Goal: Register for event/course

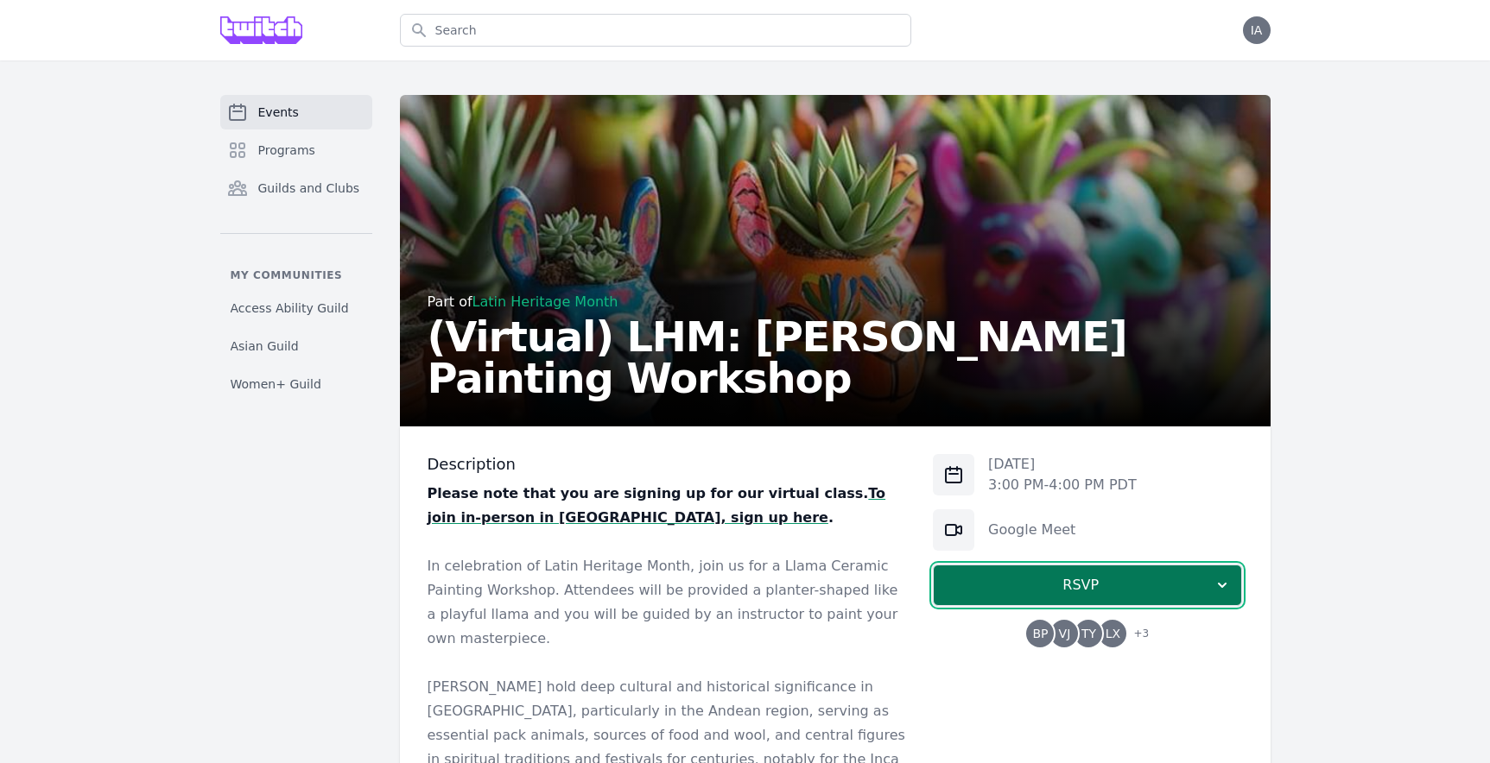
click at [1017, 583] on span "RSVP" at bounding box center [1080, 585] width 266 height 21
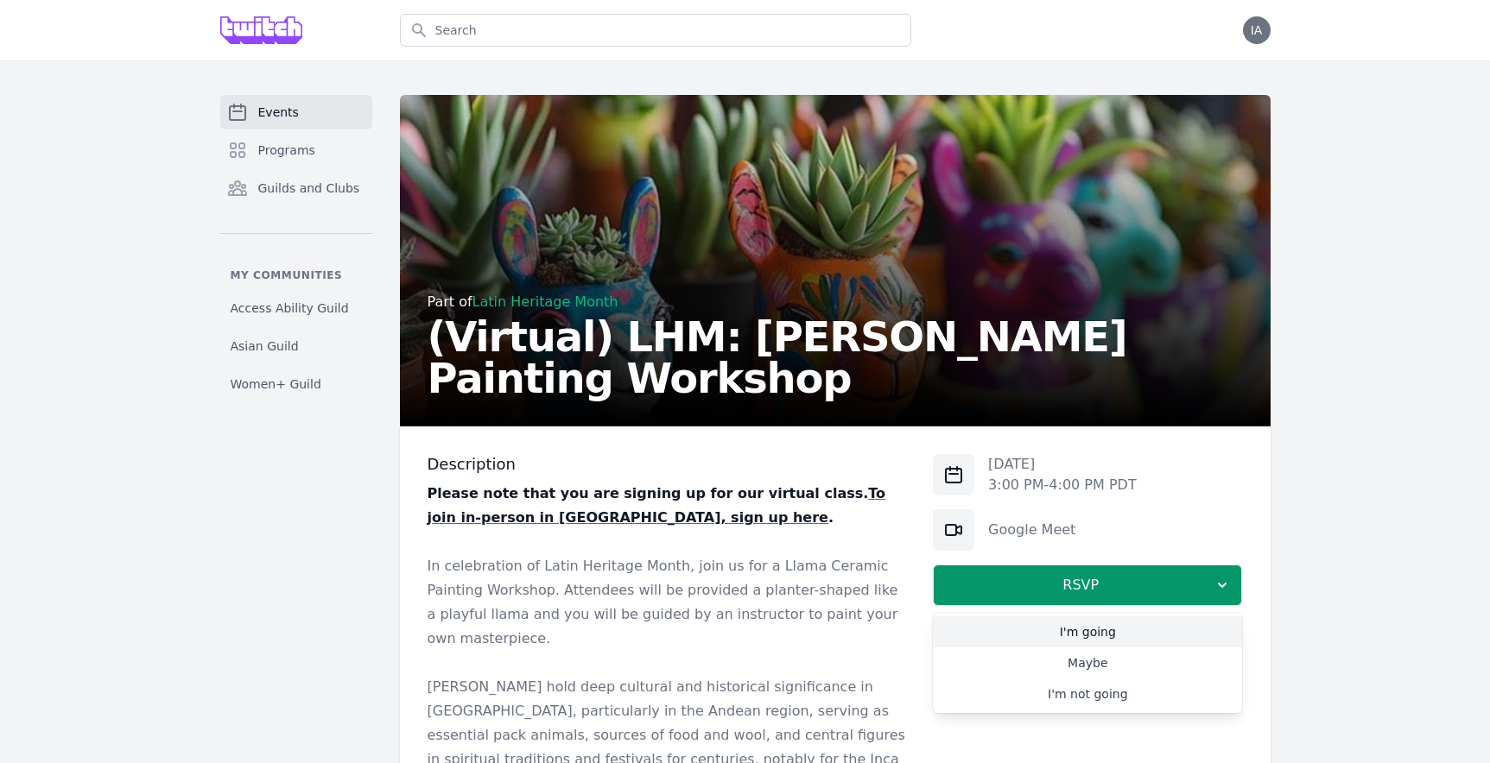
click at [1083, 636] on link "I'm going" at bounding box center [1087, 632] width 309 height 31
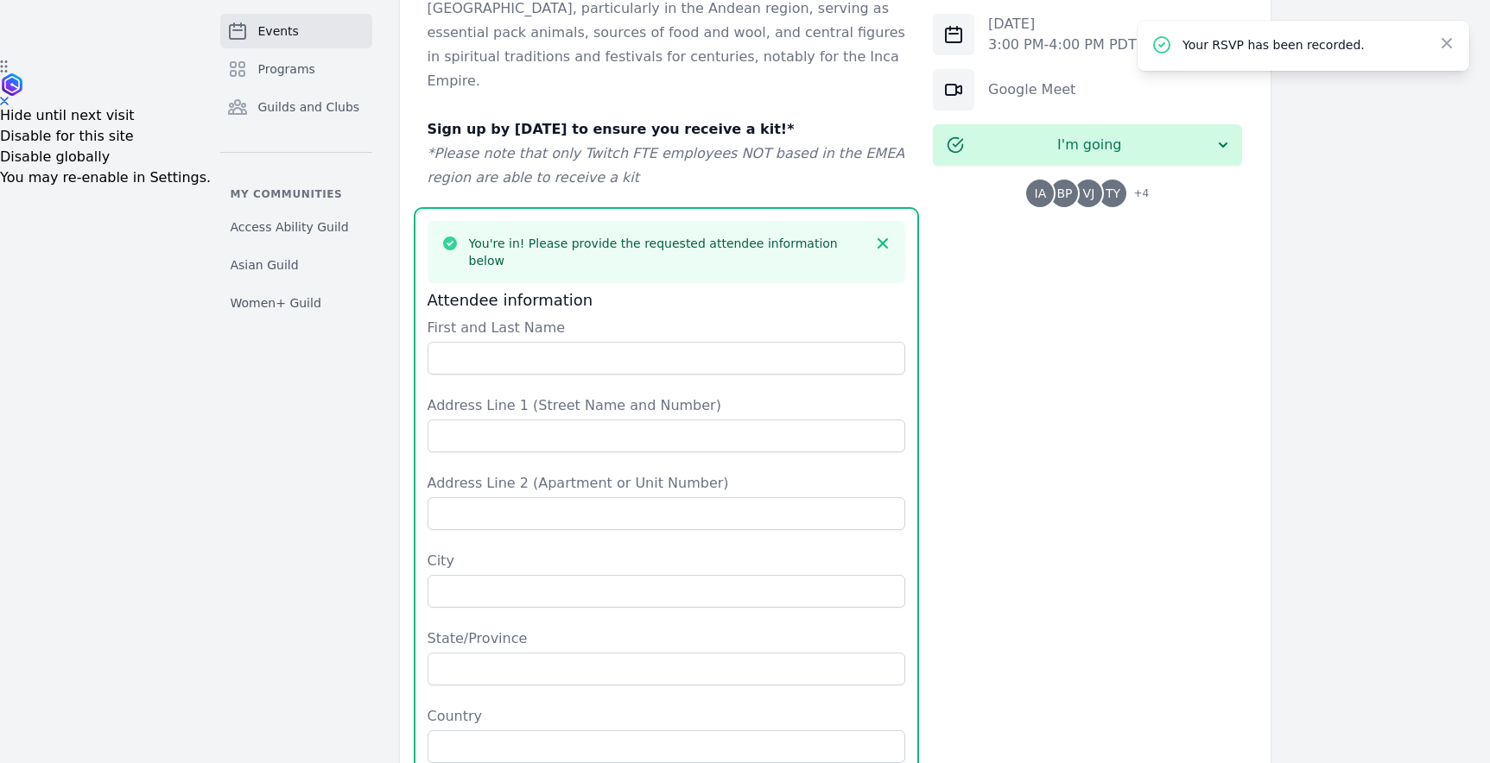
scroll to position [700, 0]
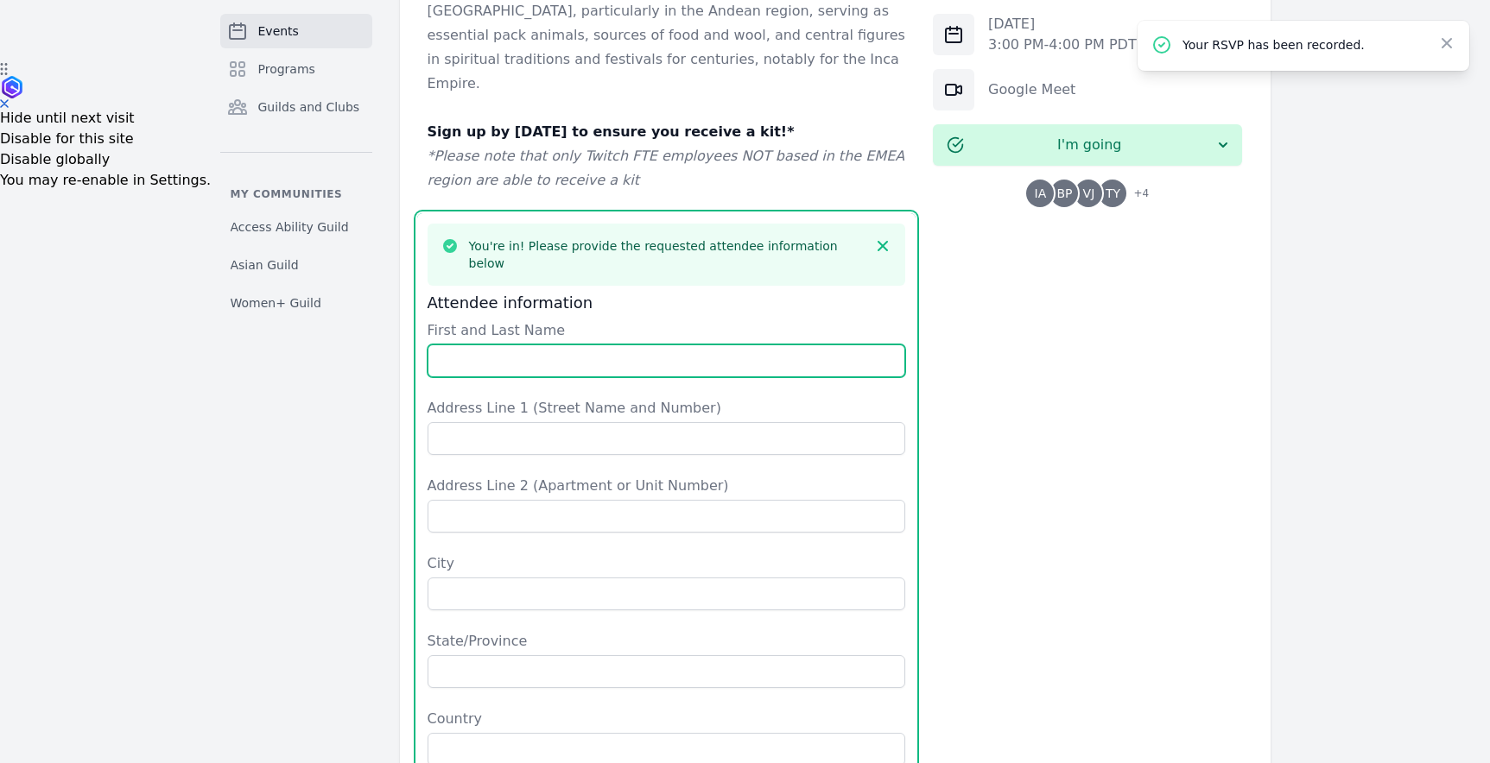
click at [699, 345] on input "First and Last Name" at bounding box center [666, 361] width 478 height 33
type input "[PERSON_NAME]"
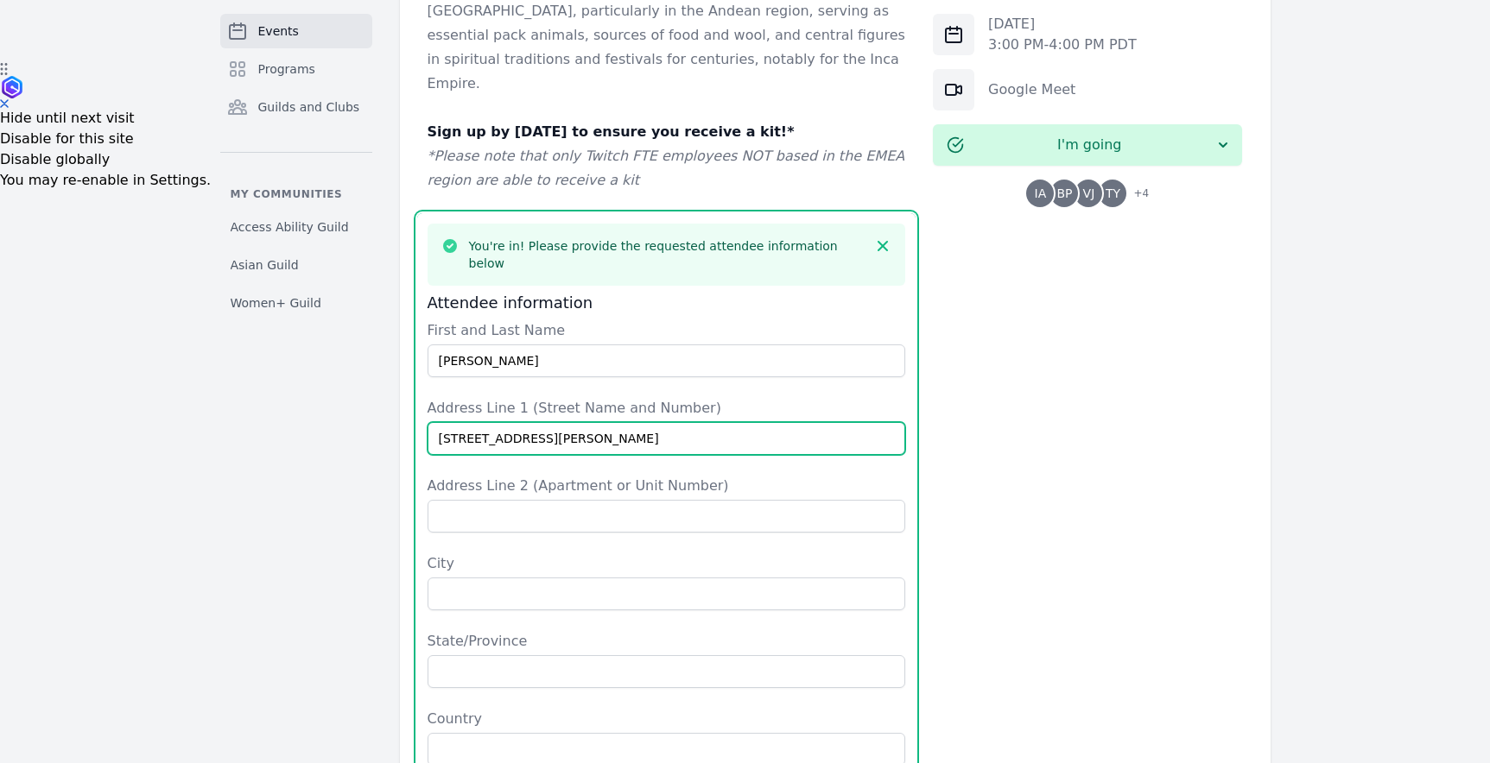
type input "[STREET_ADDRESS][PERSON_NAME]"
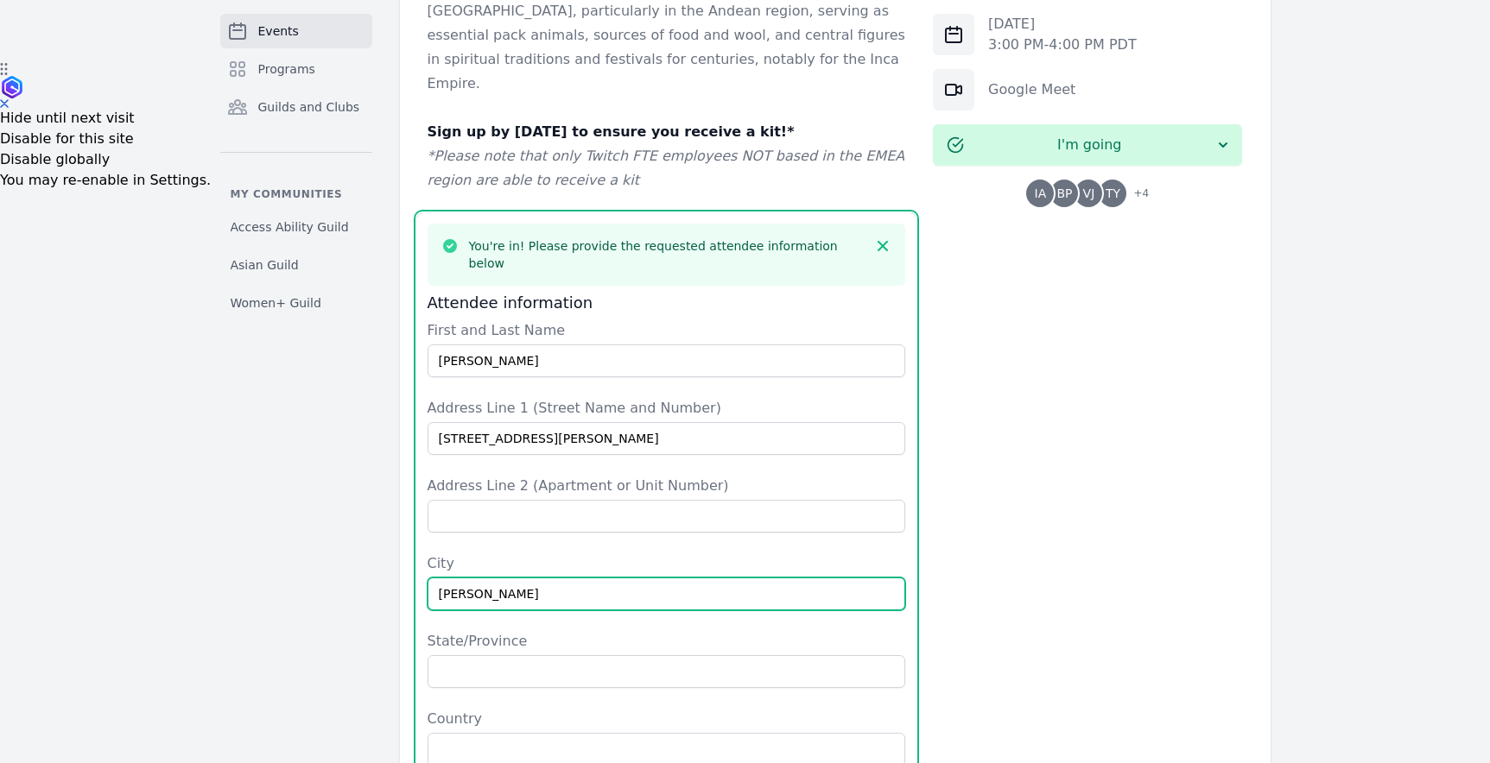
type input "[PERSON_NAME]"
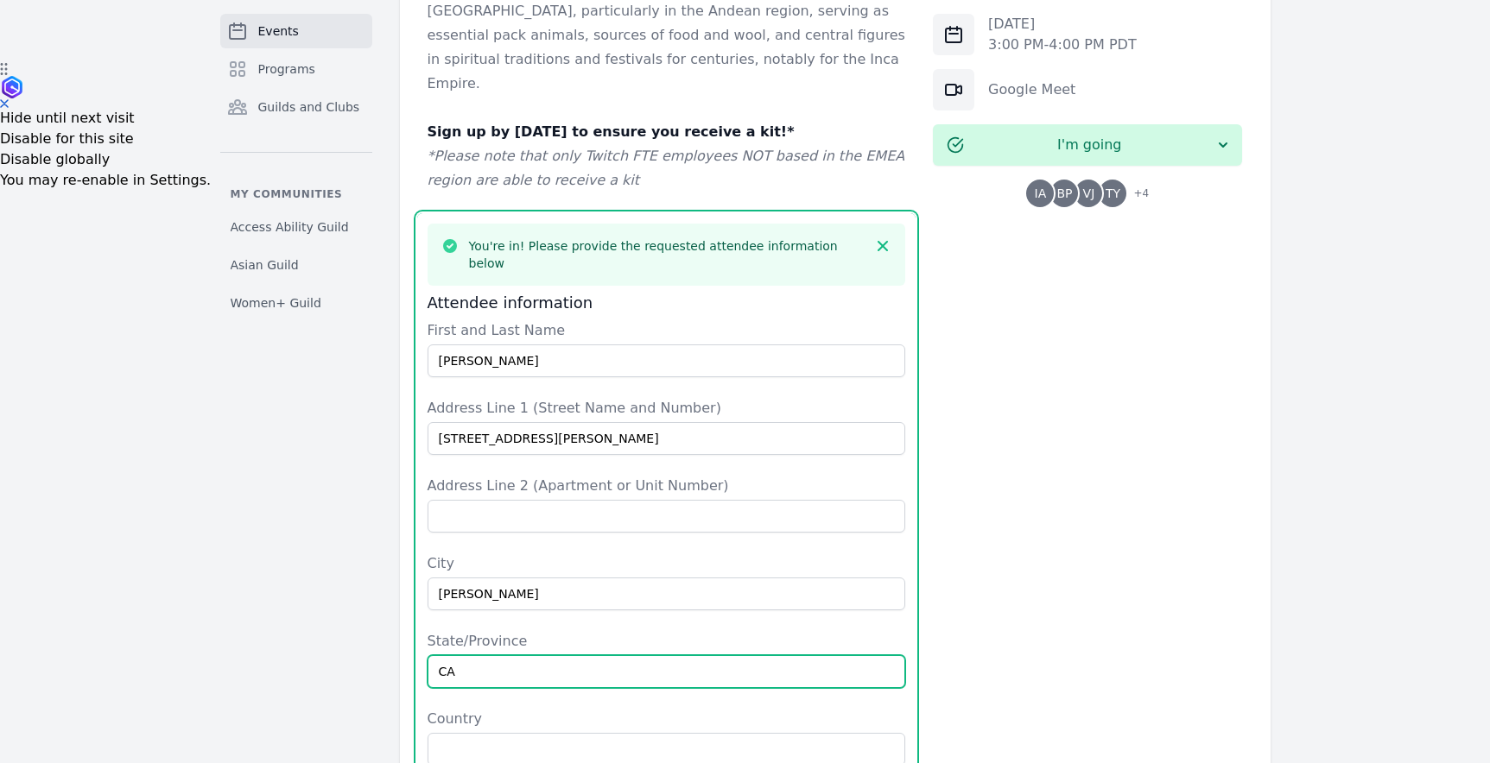
type input "CA"
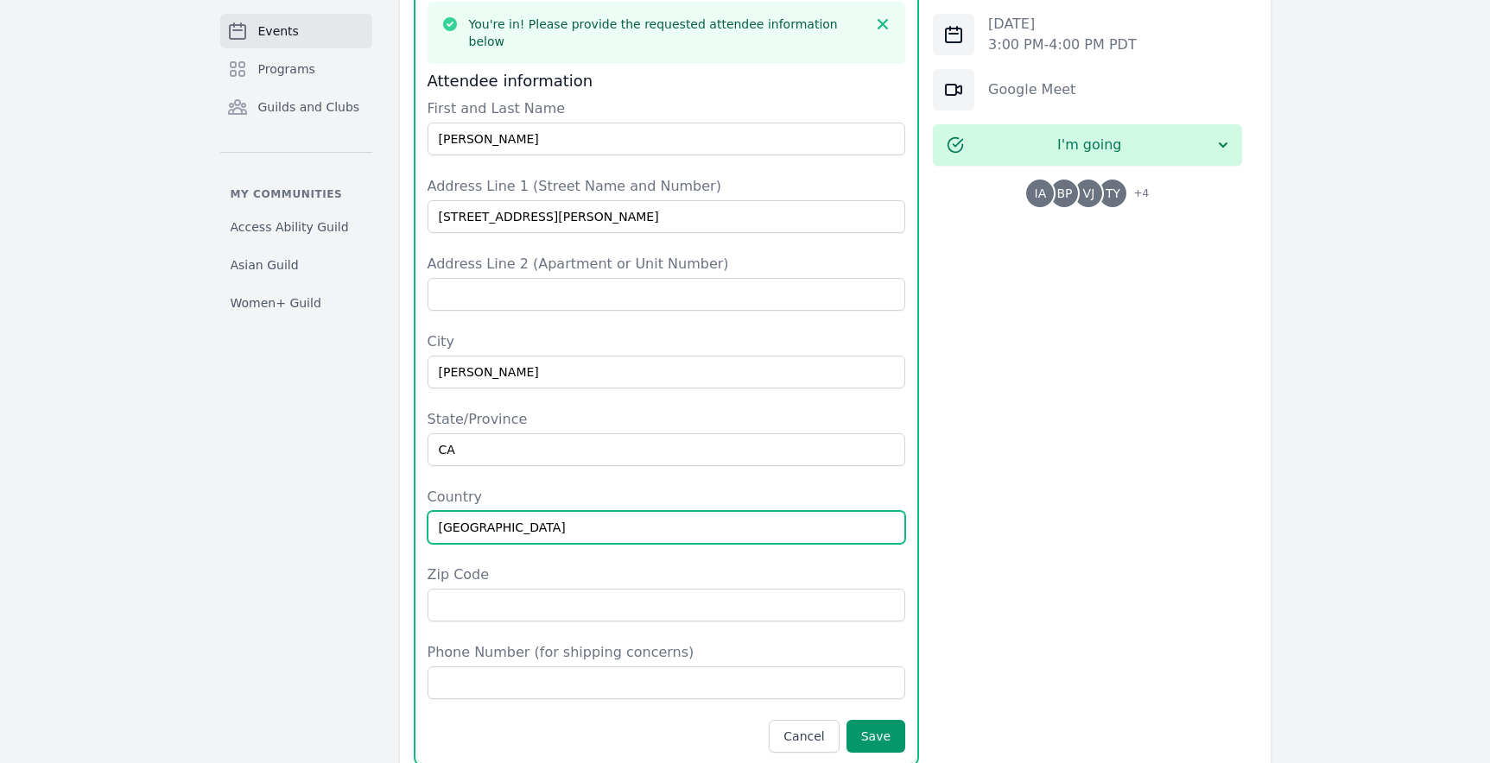
scroll to position [940, 0]
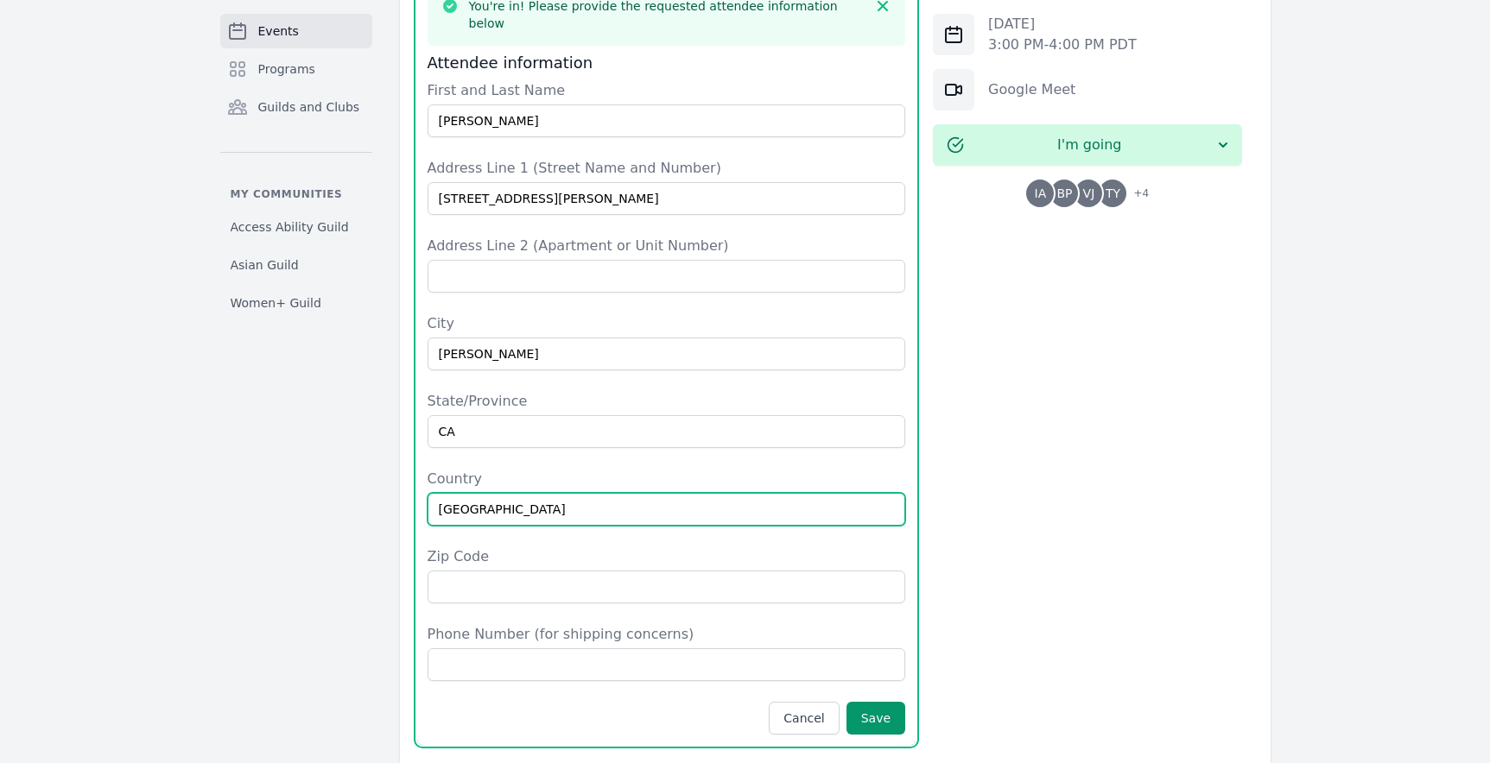
type input "[GEOGRAPHIC_DATA]"
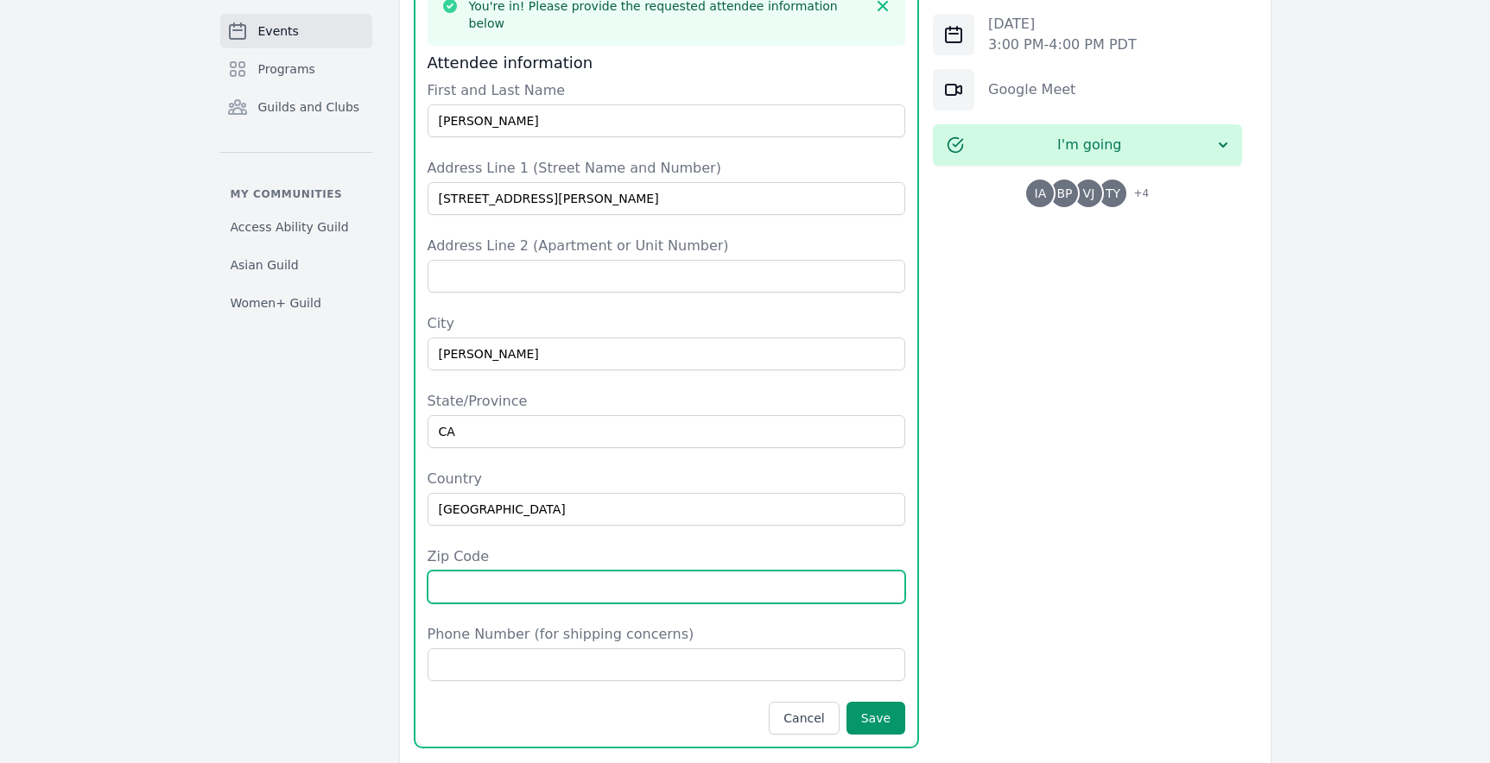
click at [609, 571] on input "Zip Code" at bounding box center [666, 587] width 478 height 33
type input "95008"
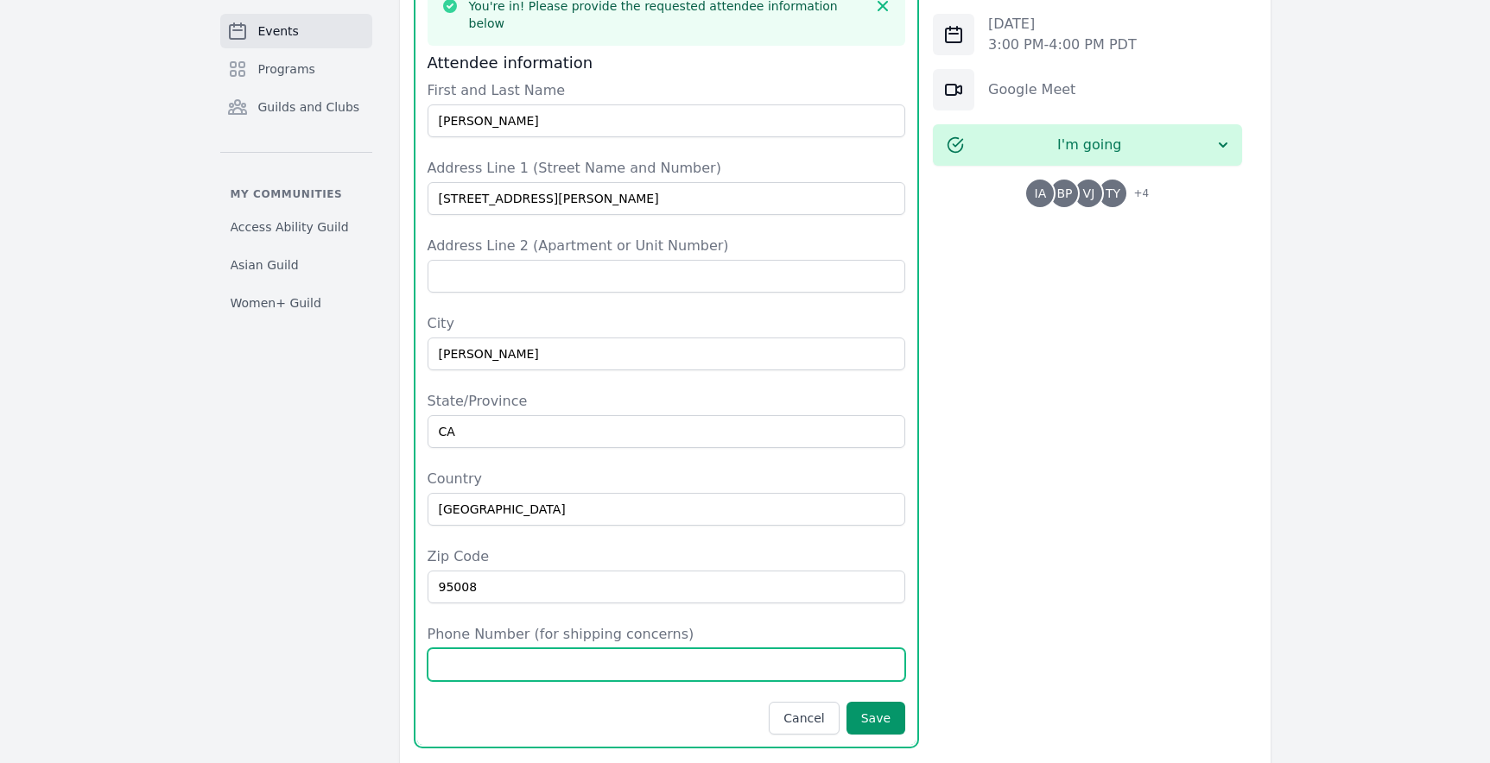
click at [447, 649] on input "Phone Number (for shipping concerns)" at bounding box center [666, 665] width 478 height 33
type input "4089637253"
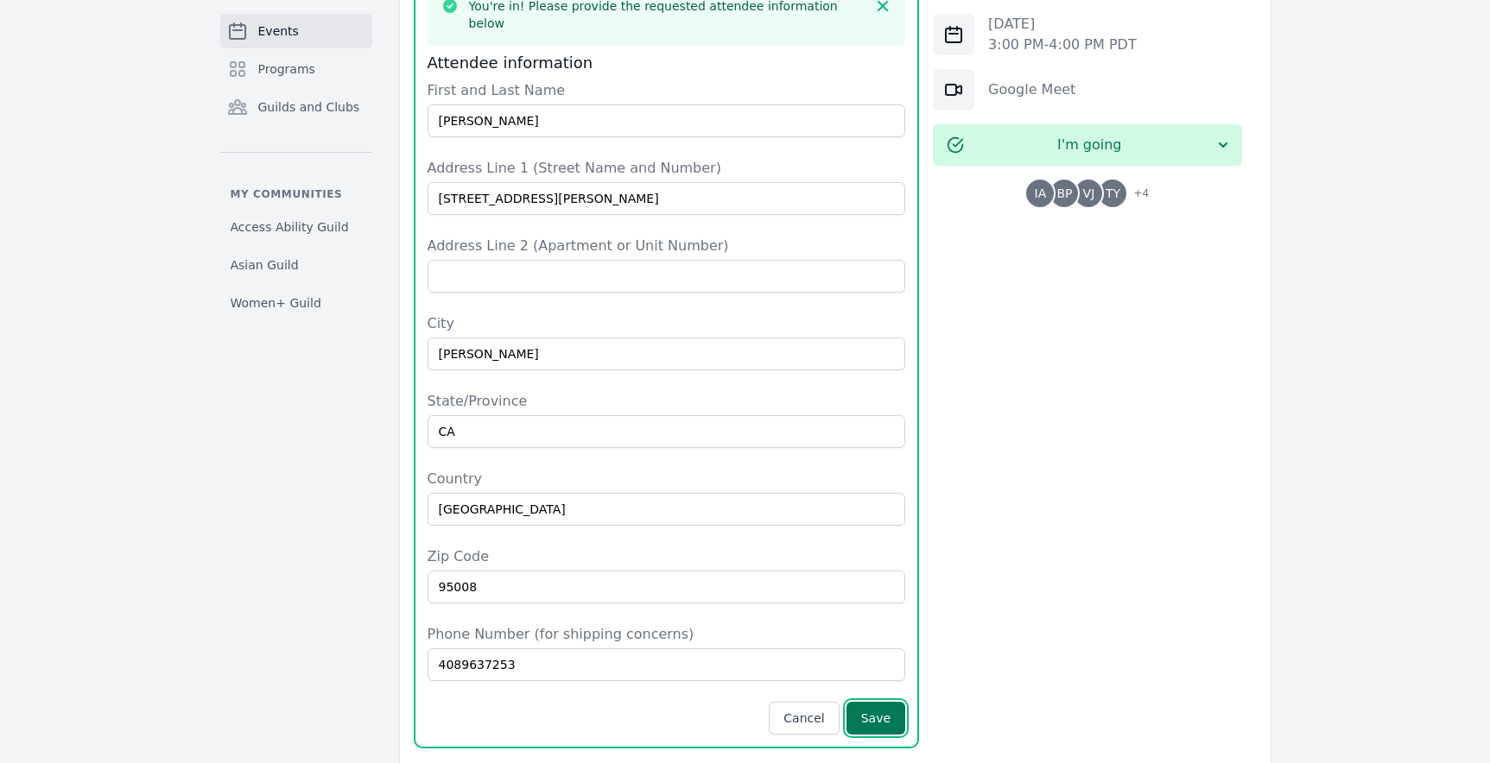
click at [864, 702] on button "Save" at bounding box center [875, 718] width 59 height 33
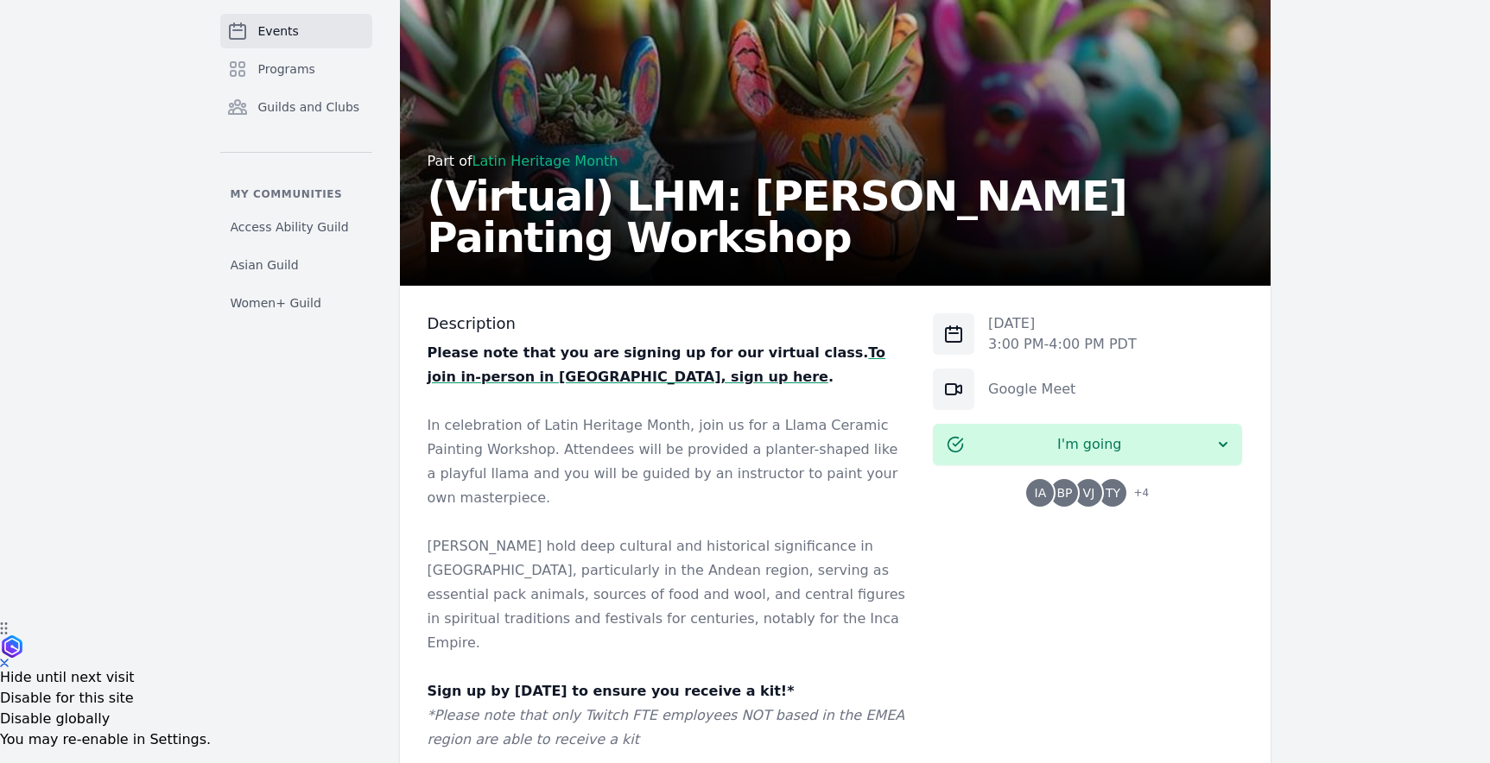
scroll to position [0, 0]
